Goal: Task Accomplishment & Management: Manage account settings

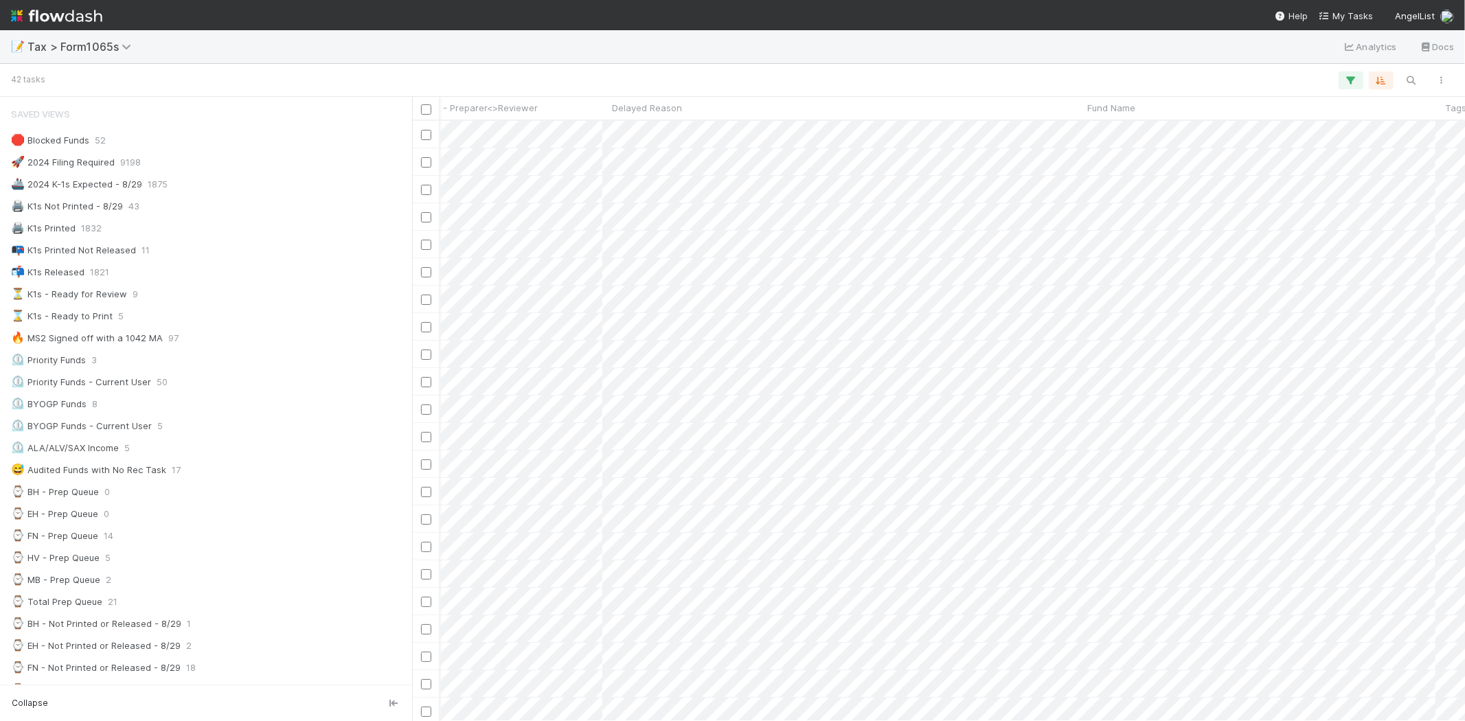
scroll to position [0, 523]
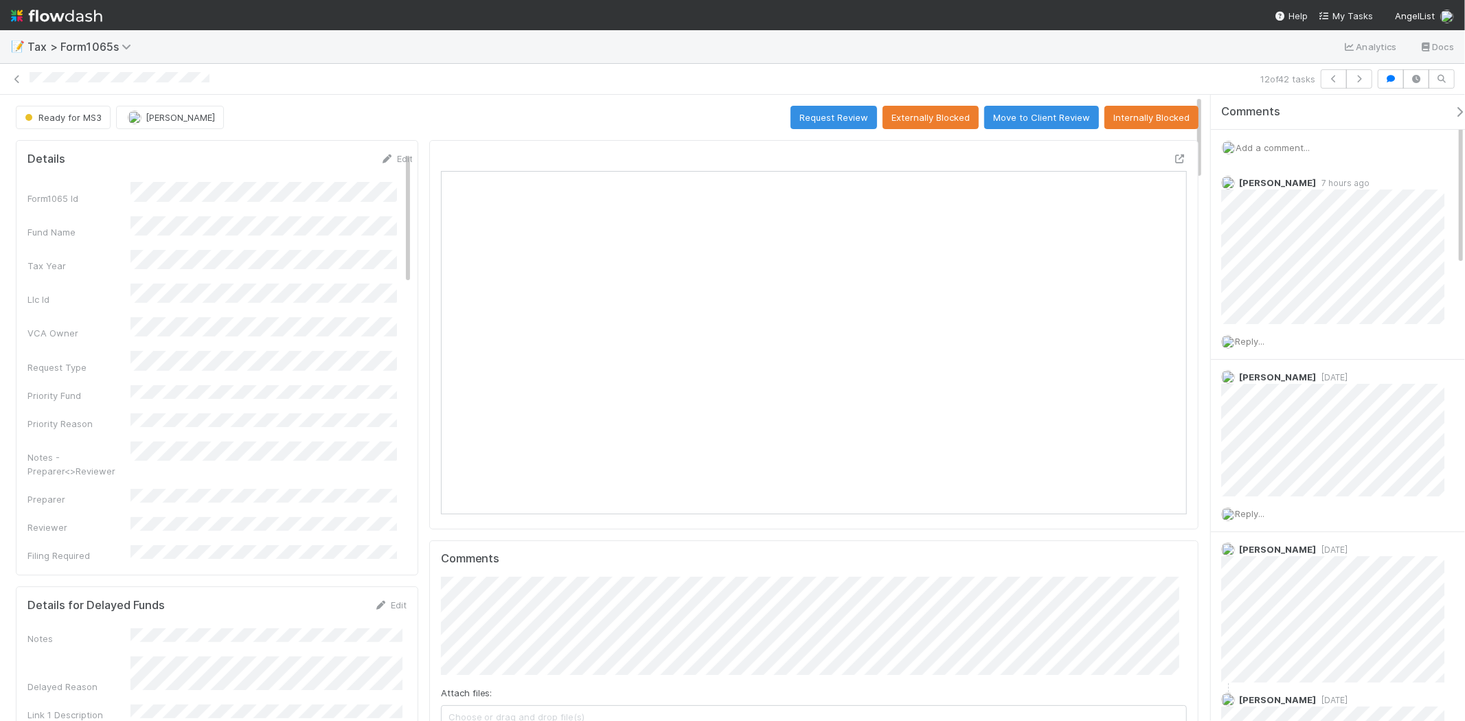
scroll to position [268, 726]
click at [69, 21] on img at bounding box center [56, 15] width 91 height 23
click at [77, 17] on img at bounding box center [56, 15] width 91 height 23
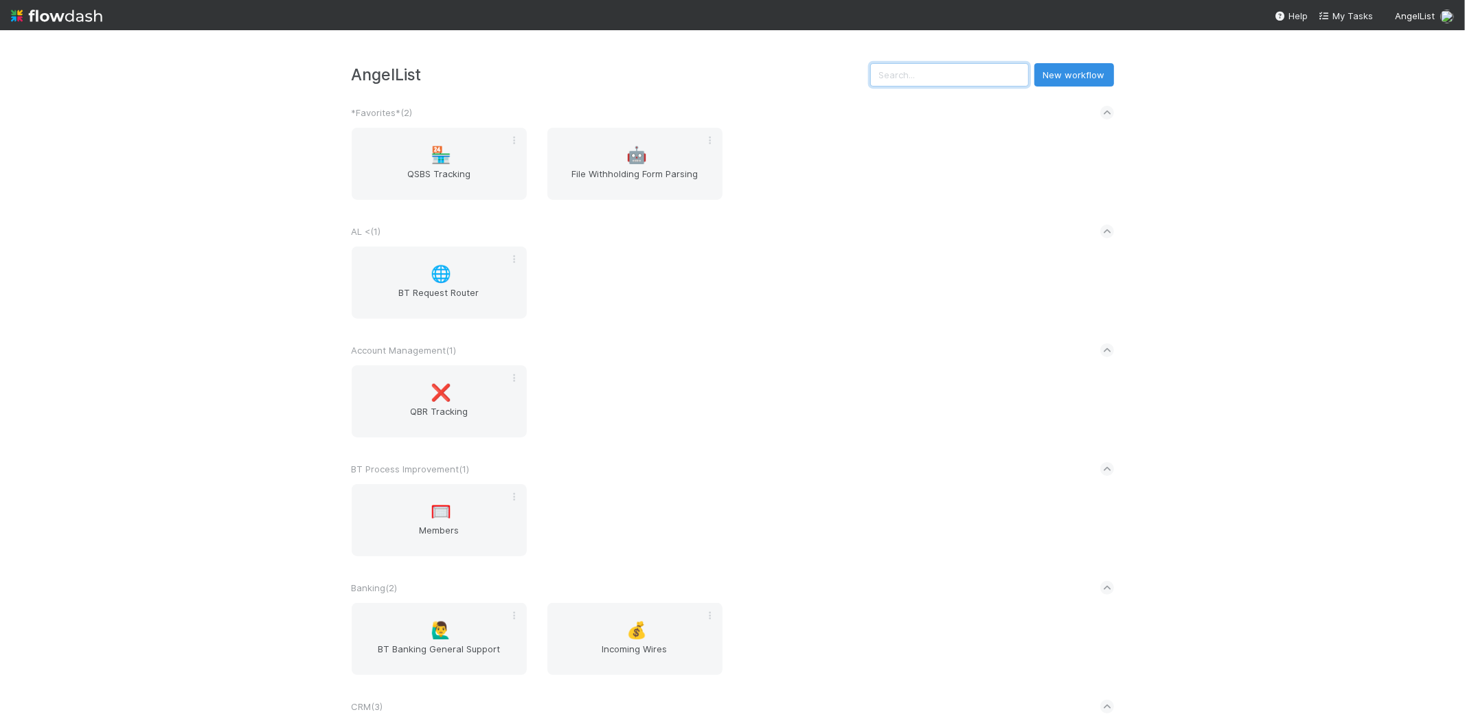
click at [953, 83] on input "text" at bounding box center [949, 74] width 159 height 23
click at [957, 72] on input "text" at bounding box center [949, 74] width 159 height 23
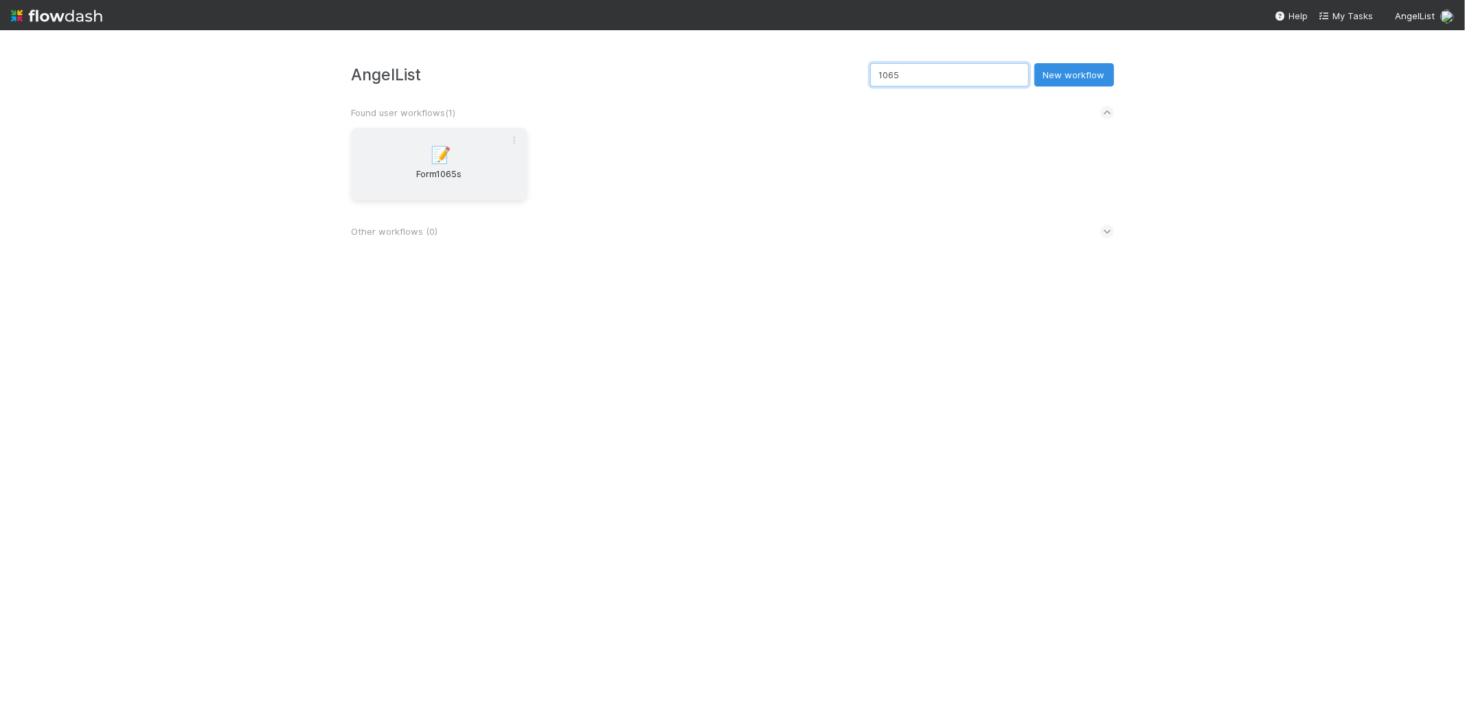
type input "1065"
click at [422, 152] on div "📝 Form1065s" at bounding box center [439, 164] width 175 height 72
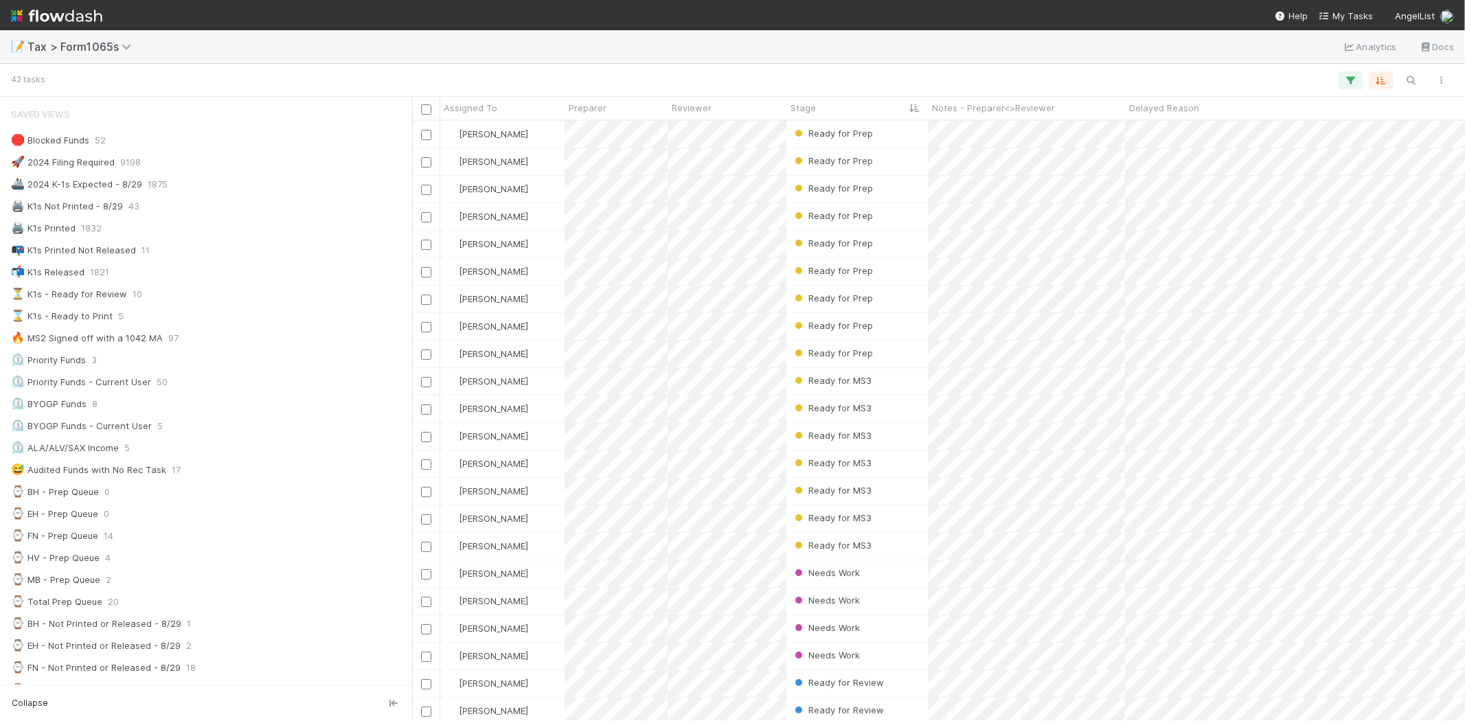
scroll to position [0, 308]
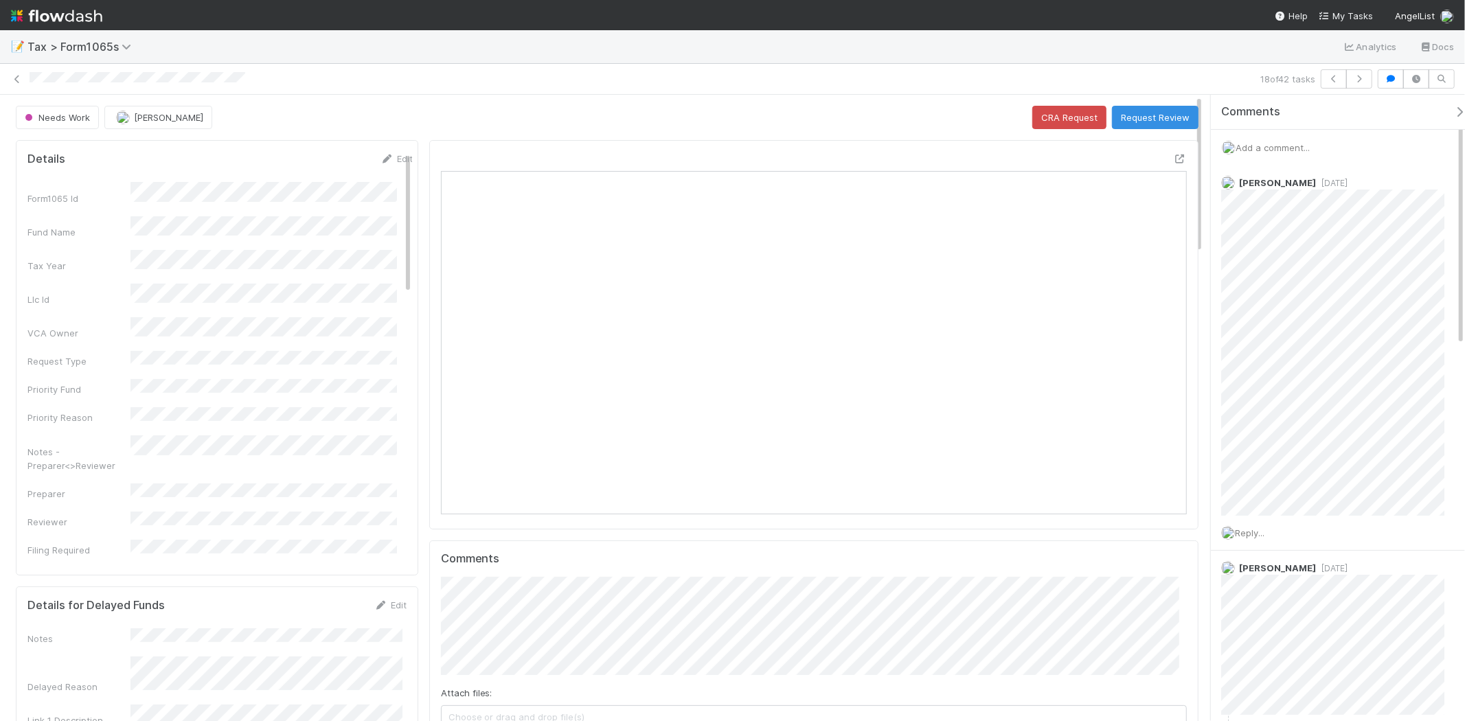
scroll to position [268, 726]
click at [1293, 147] on span "Add a comment..." at bounding box center [1272, 147] width 74 height 11
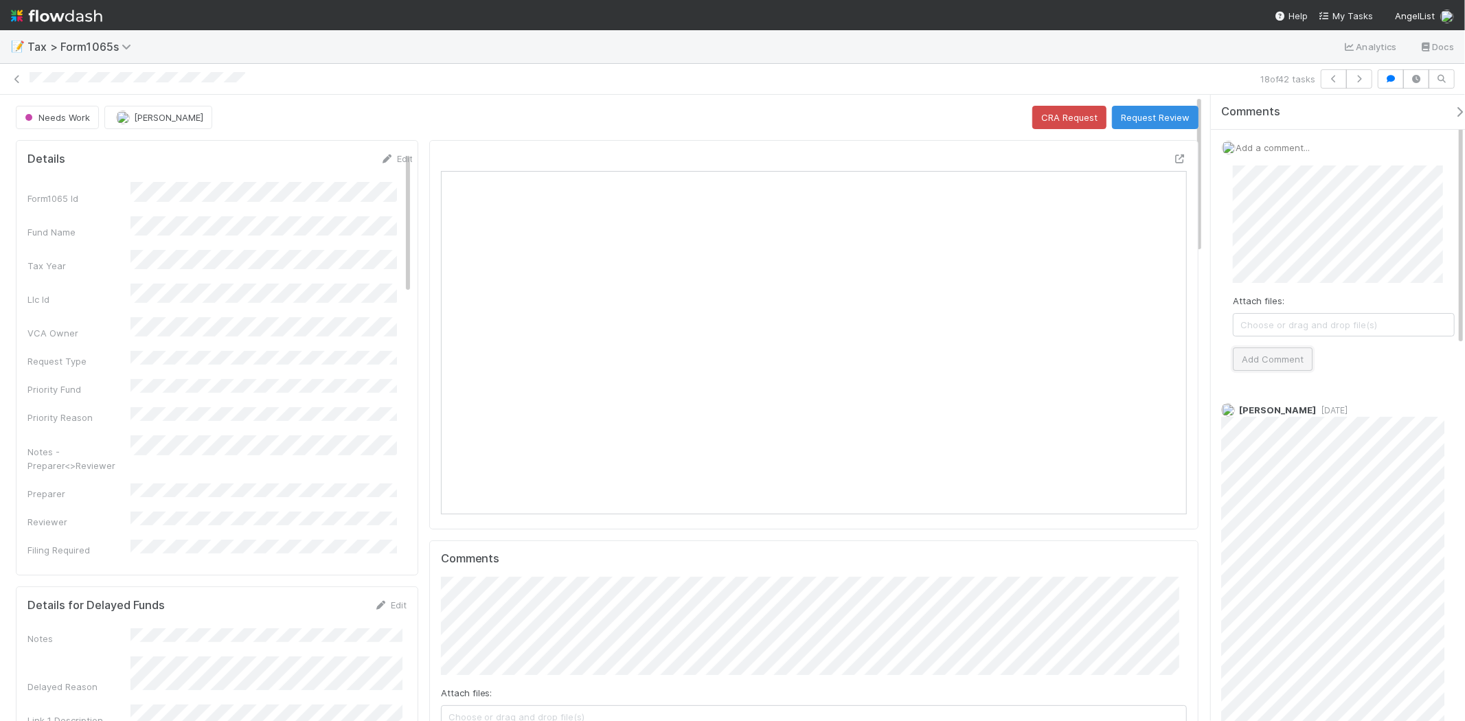
click at [1260, 364] on button "Add Comment" at bounding box center [1273, 358] width 80 height 23
click at [23, 79] on icon at bounding box center [17, 79] width 14 height 9
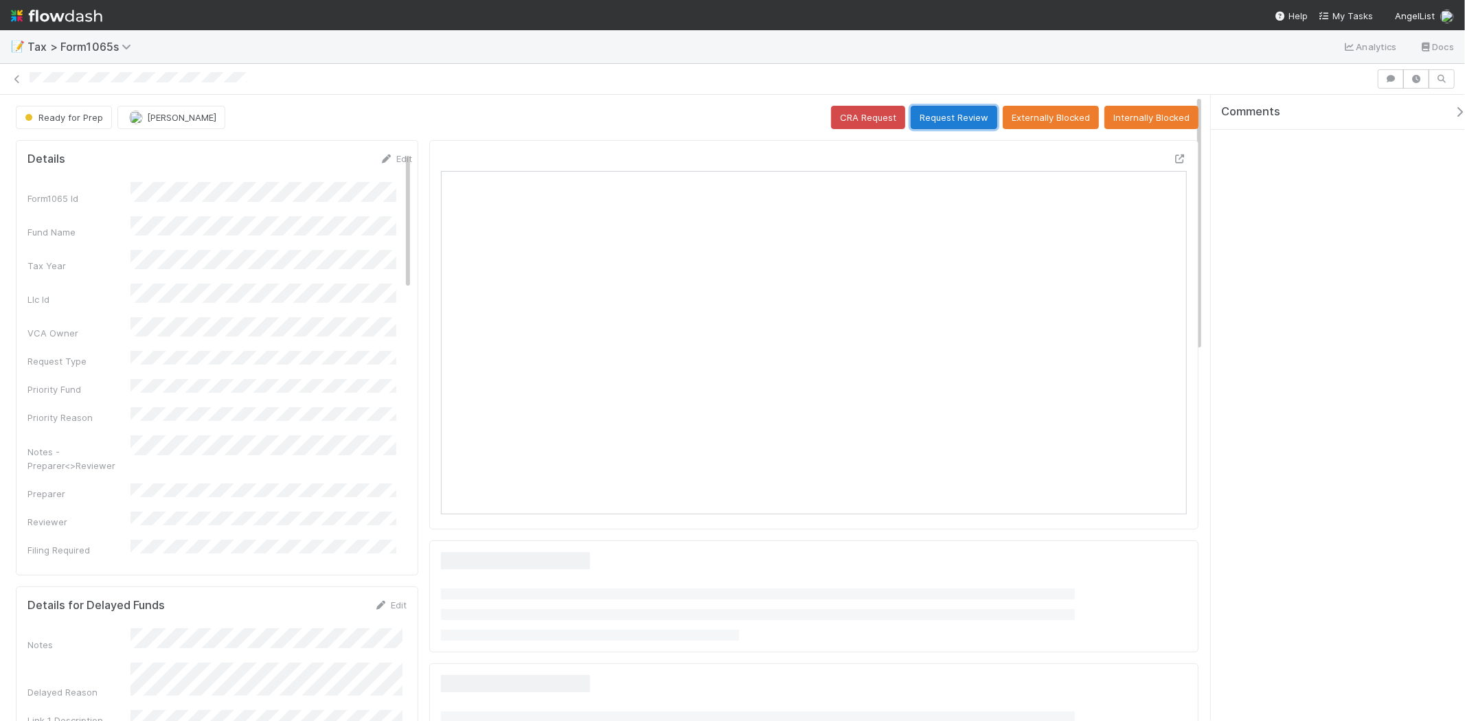
click at [953, 117] on button "Request Review" at bounding box center [954, 117] width 87 height 23
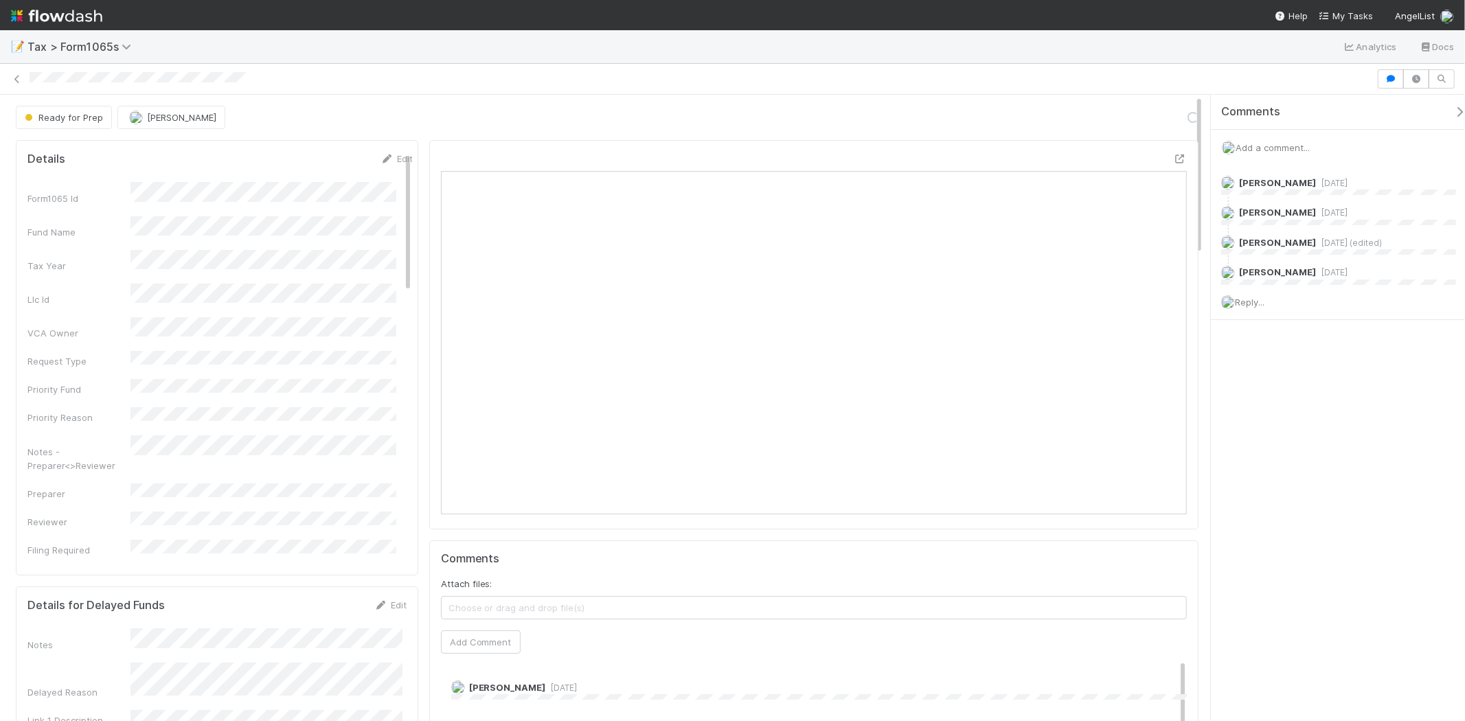
click at [1266, 152] on span "Add a comment..." at bounding box center [1272, 147] width 74 height 11
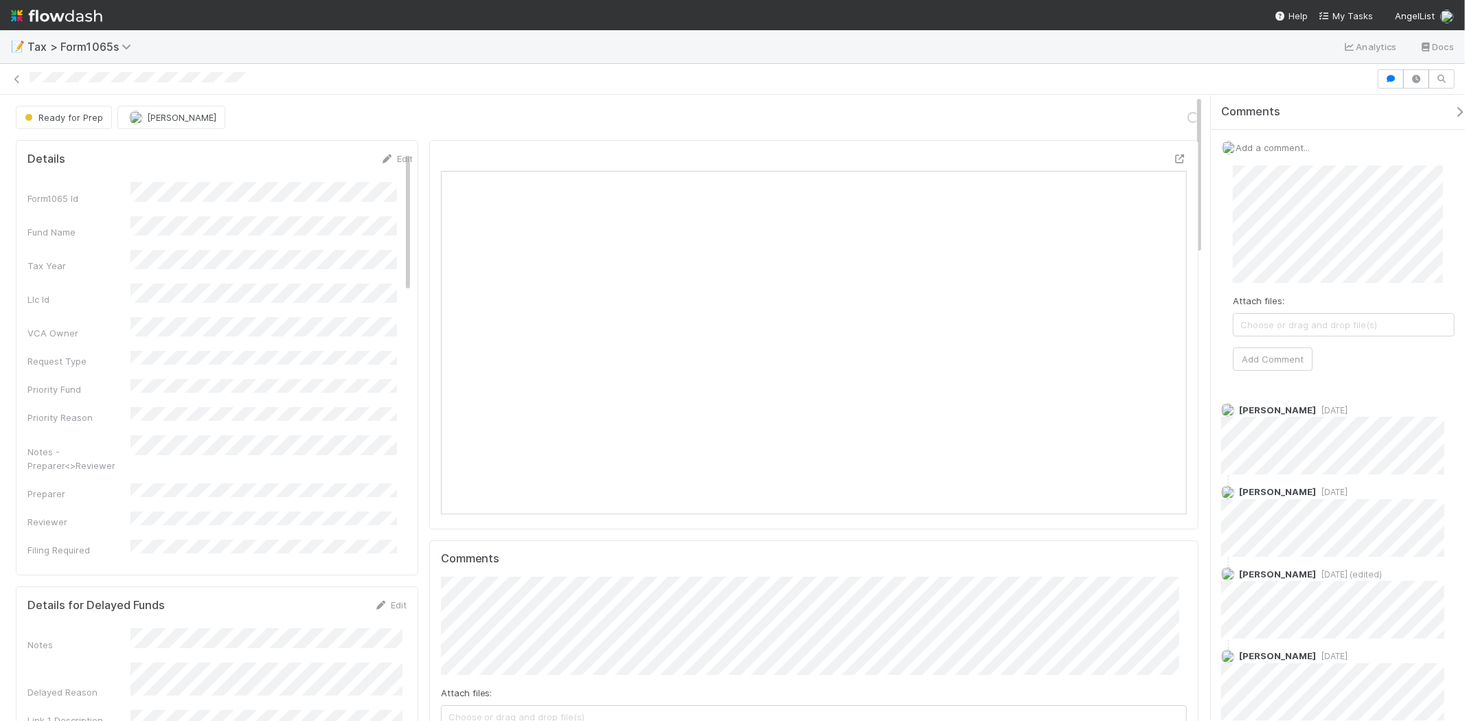
scroll to position [268, 726]
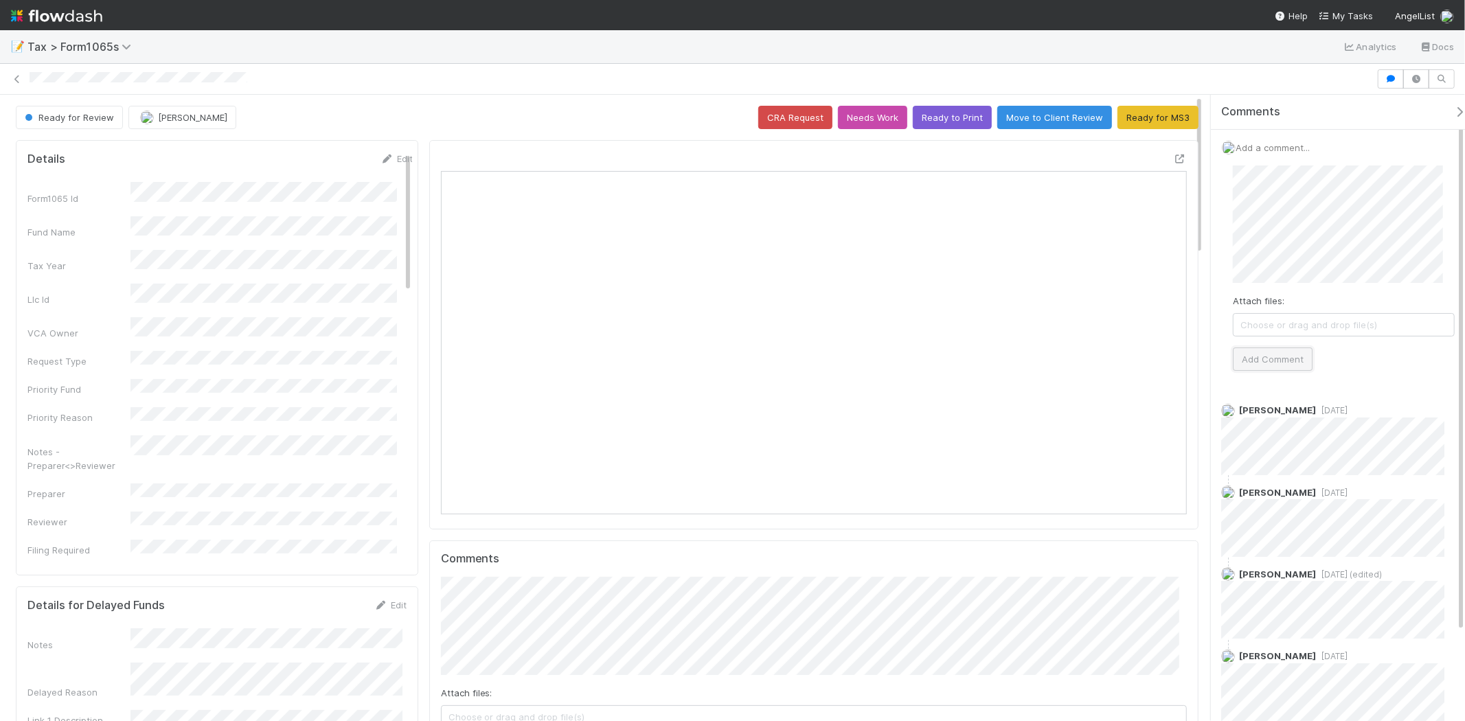
click at [1273, 361] on button "Add Comment" at bounding box center [1273, 358] width 80 height 23
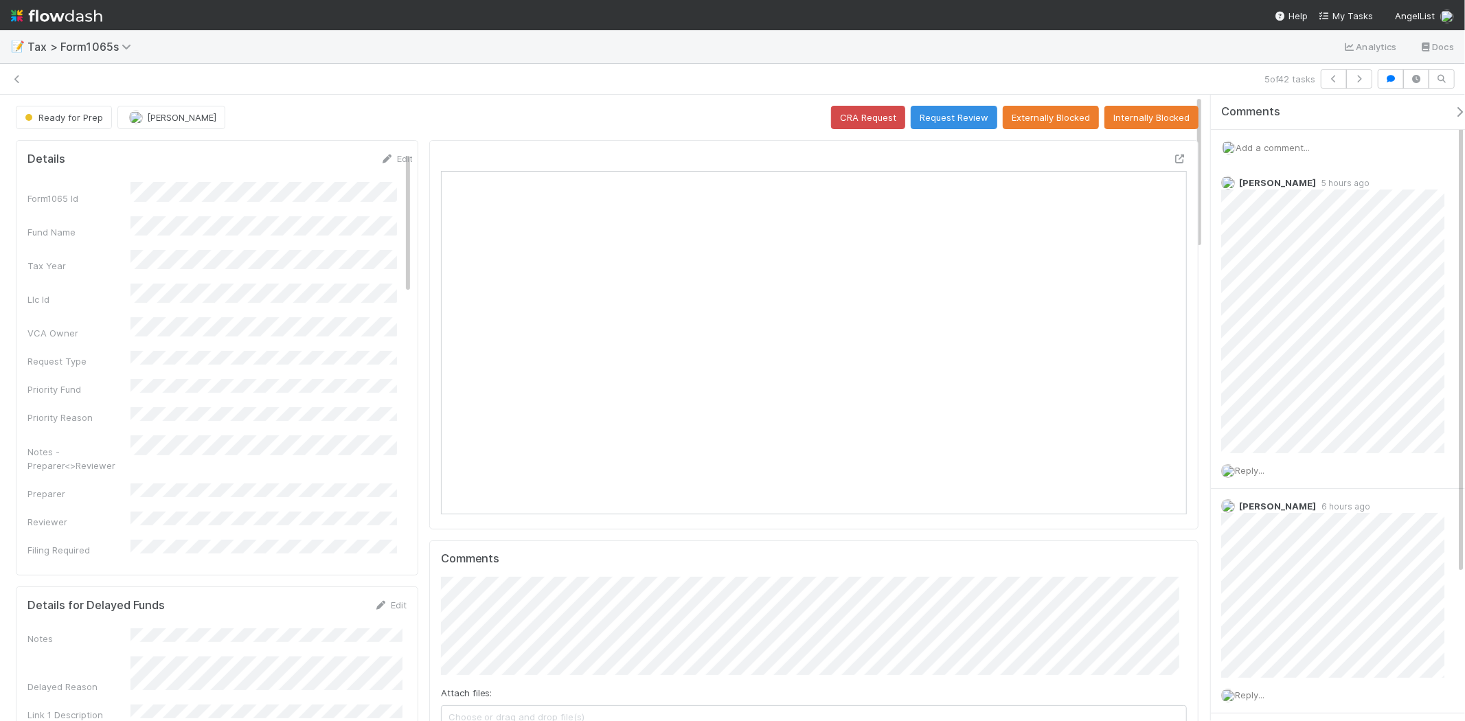
scroll to position [11, 12]
